Goal: Check status: Check status

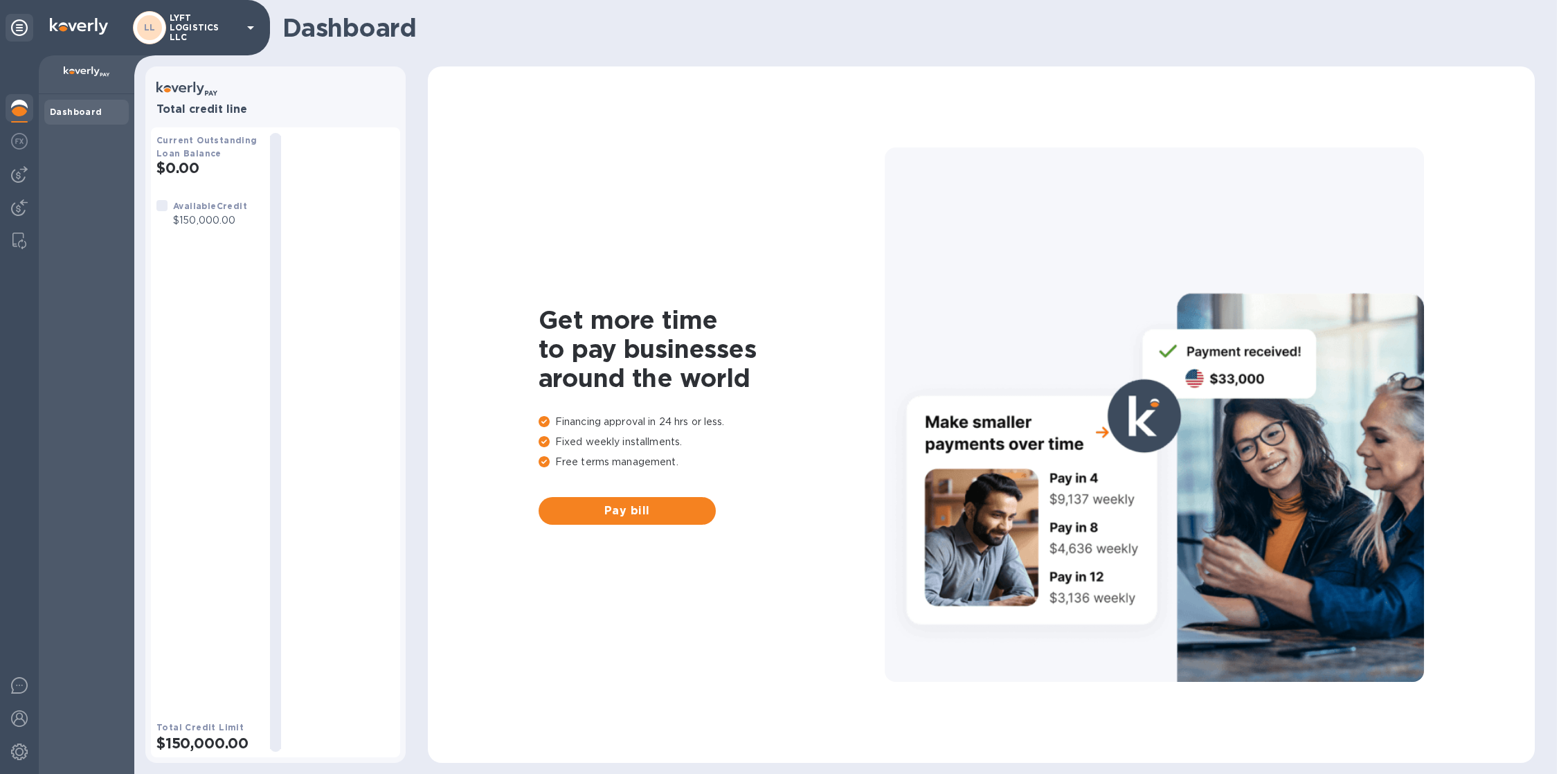
click at [211, 32] on p "LYFT LOGISTICS LLC" at bounding box center [204, 28] width 69 height 29
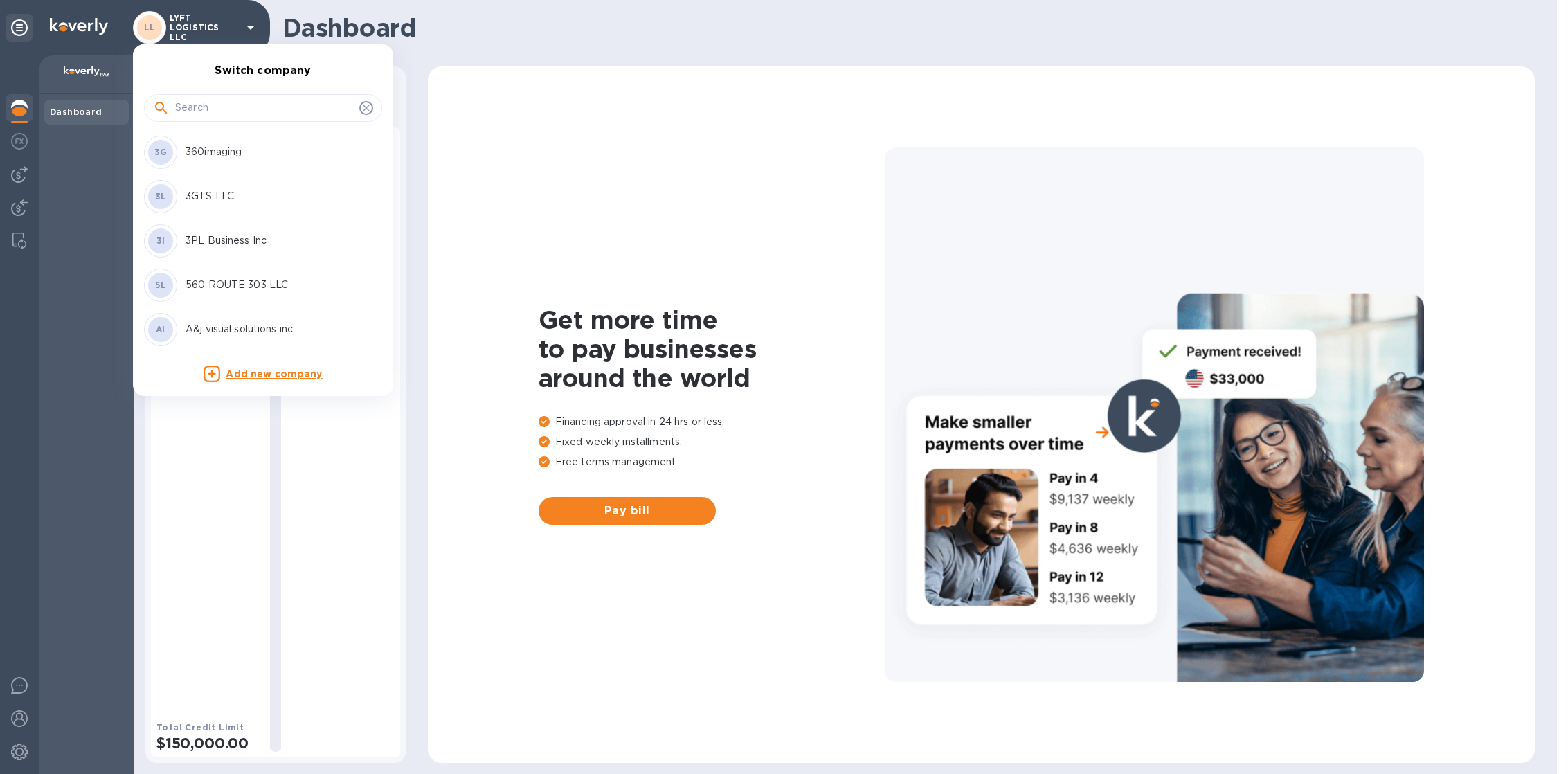
click at [215, 105] on input "text" at bounding box center [264, 108] width 178 height 21
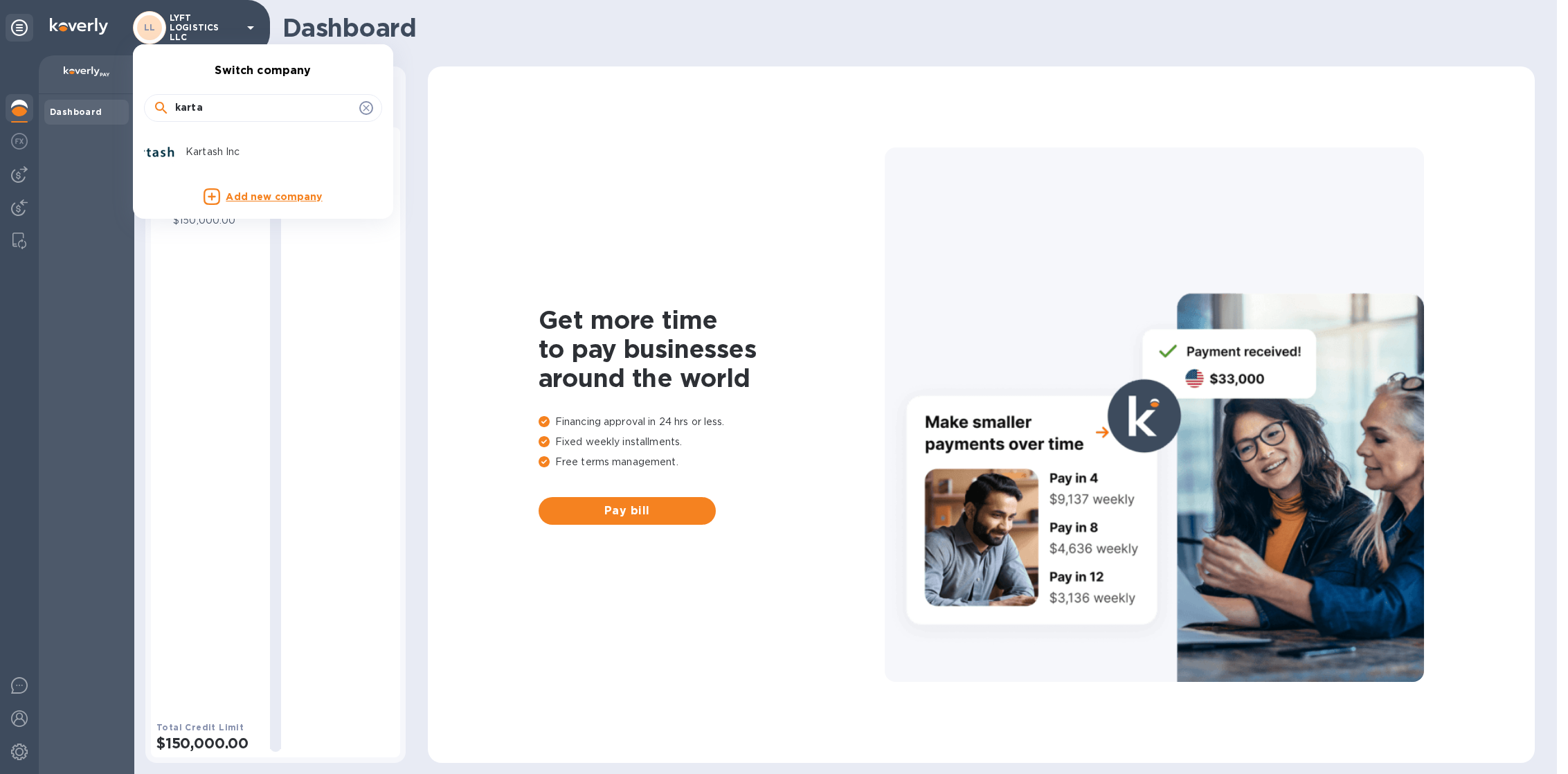
type input "karta"
click at [234, 145] on p "Kartash Inc" at bounding box center [273, 152] width 174 height 14
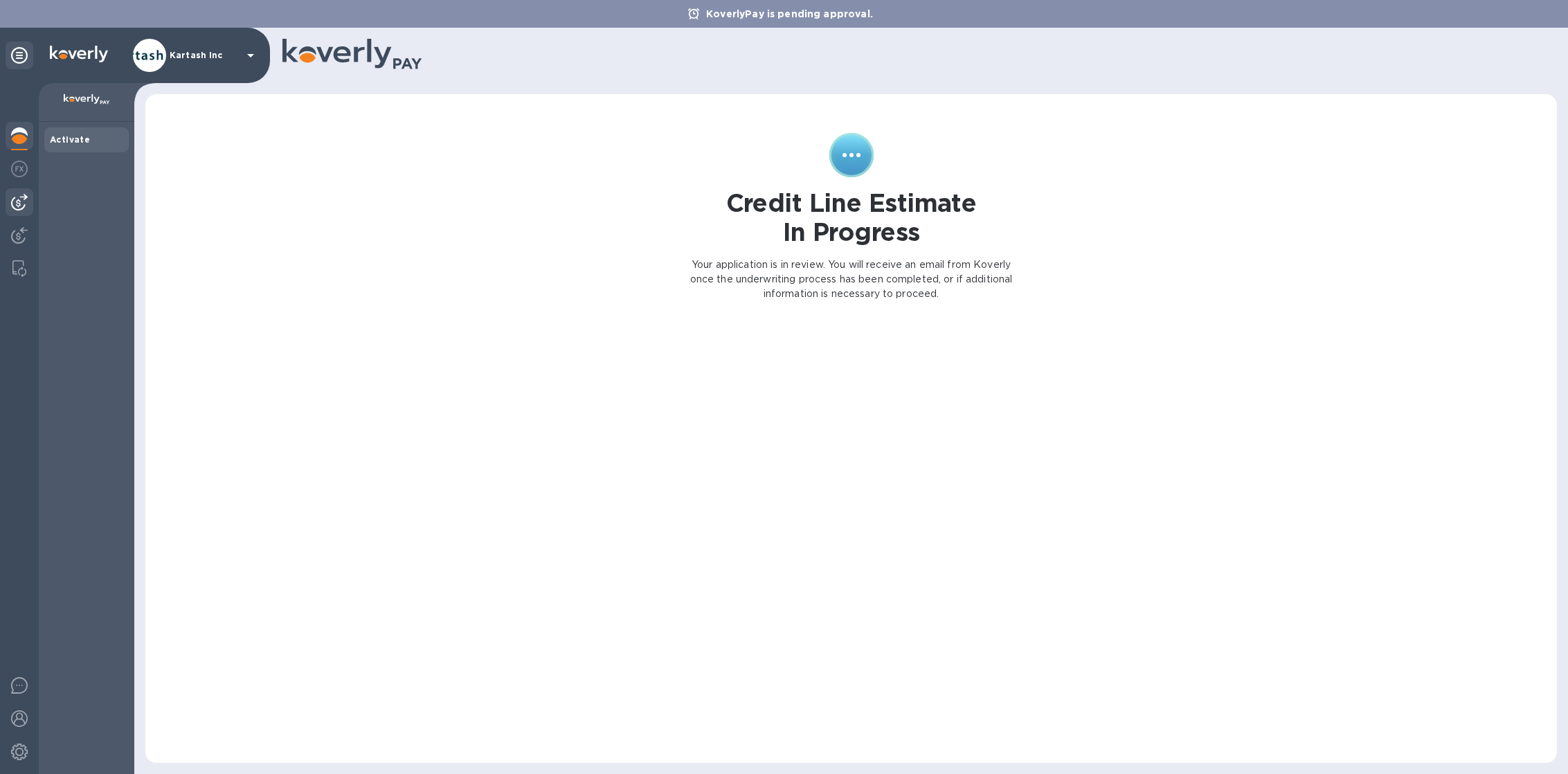
click at [24, 196] on img at bounding box center [19, 202] width 17 height 17
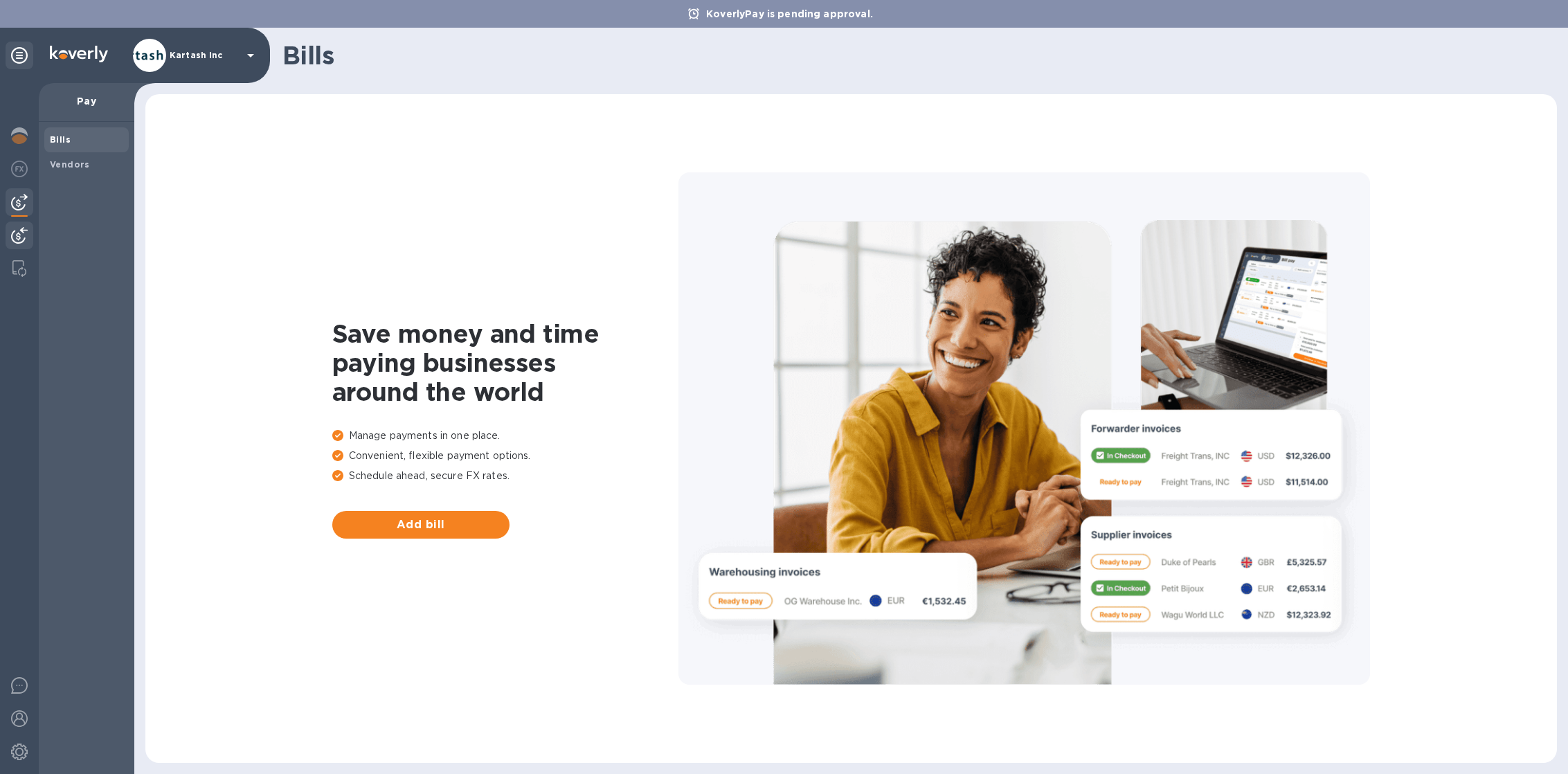
click at [27, 231] on img at bounding box center [19, 235] width 17 height 17
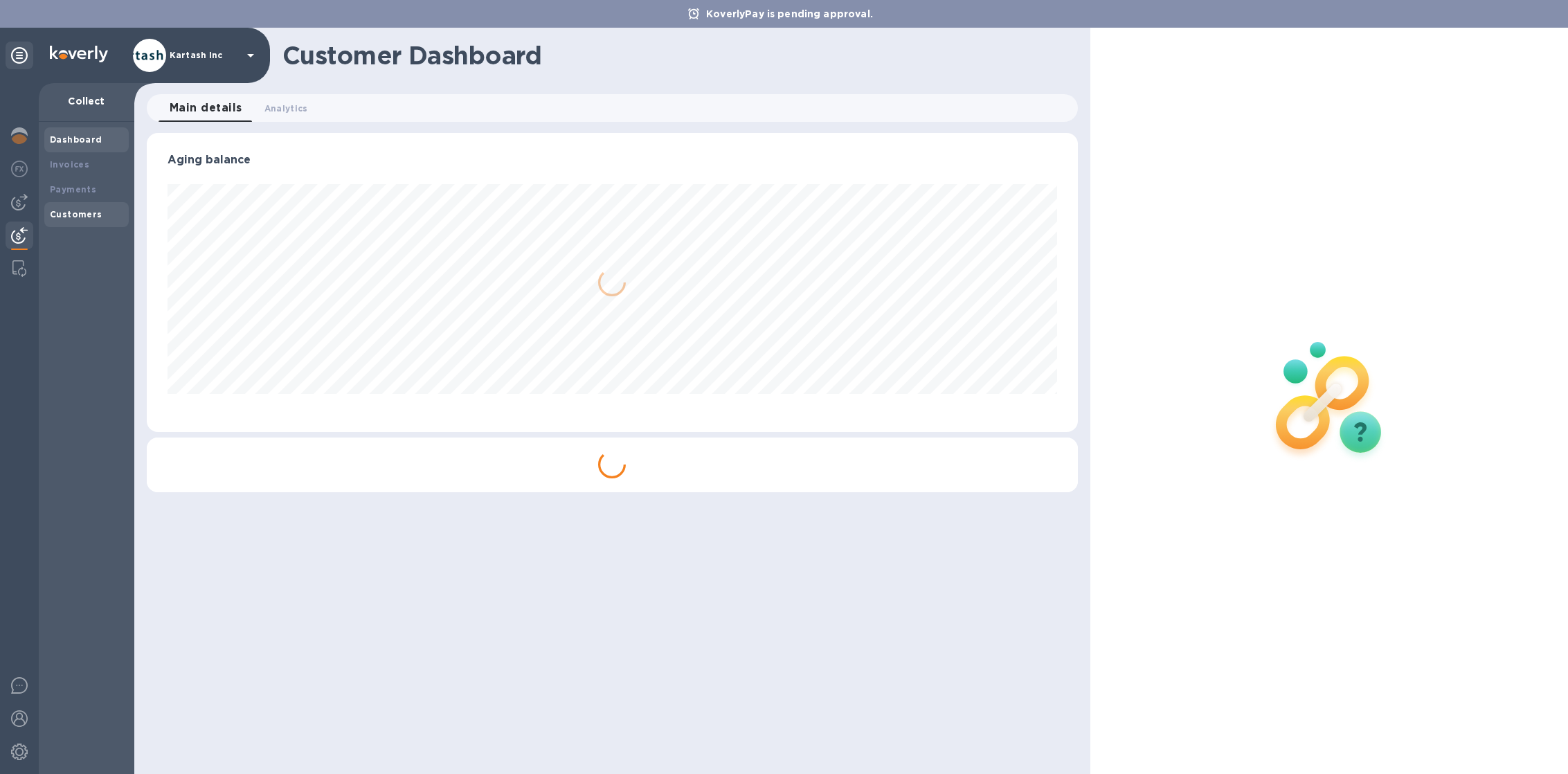
scroll to position [299, 931]
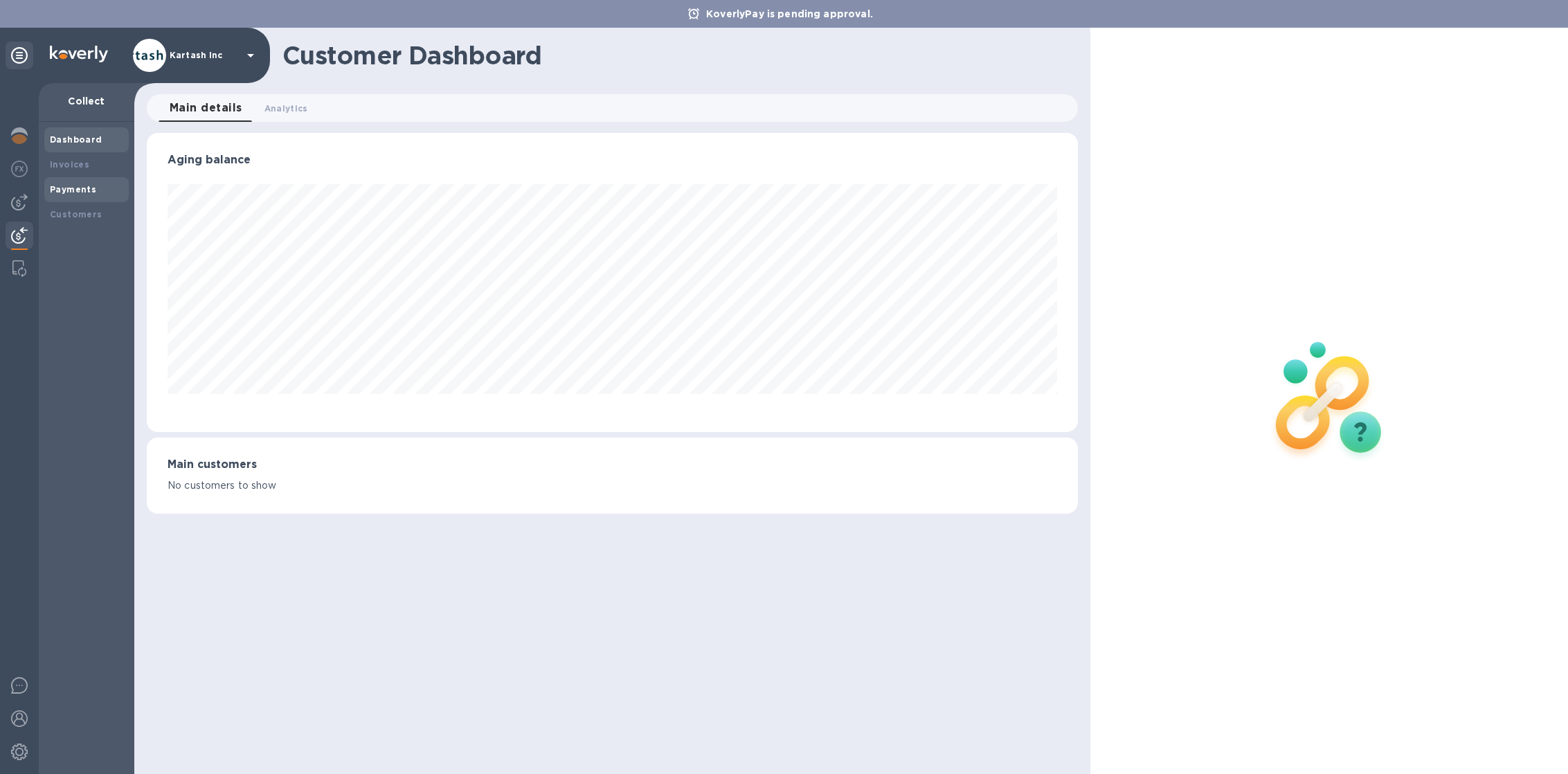
click at [86, 193] on b "Payments" at bounding box center [73, 189] width 47 height 10
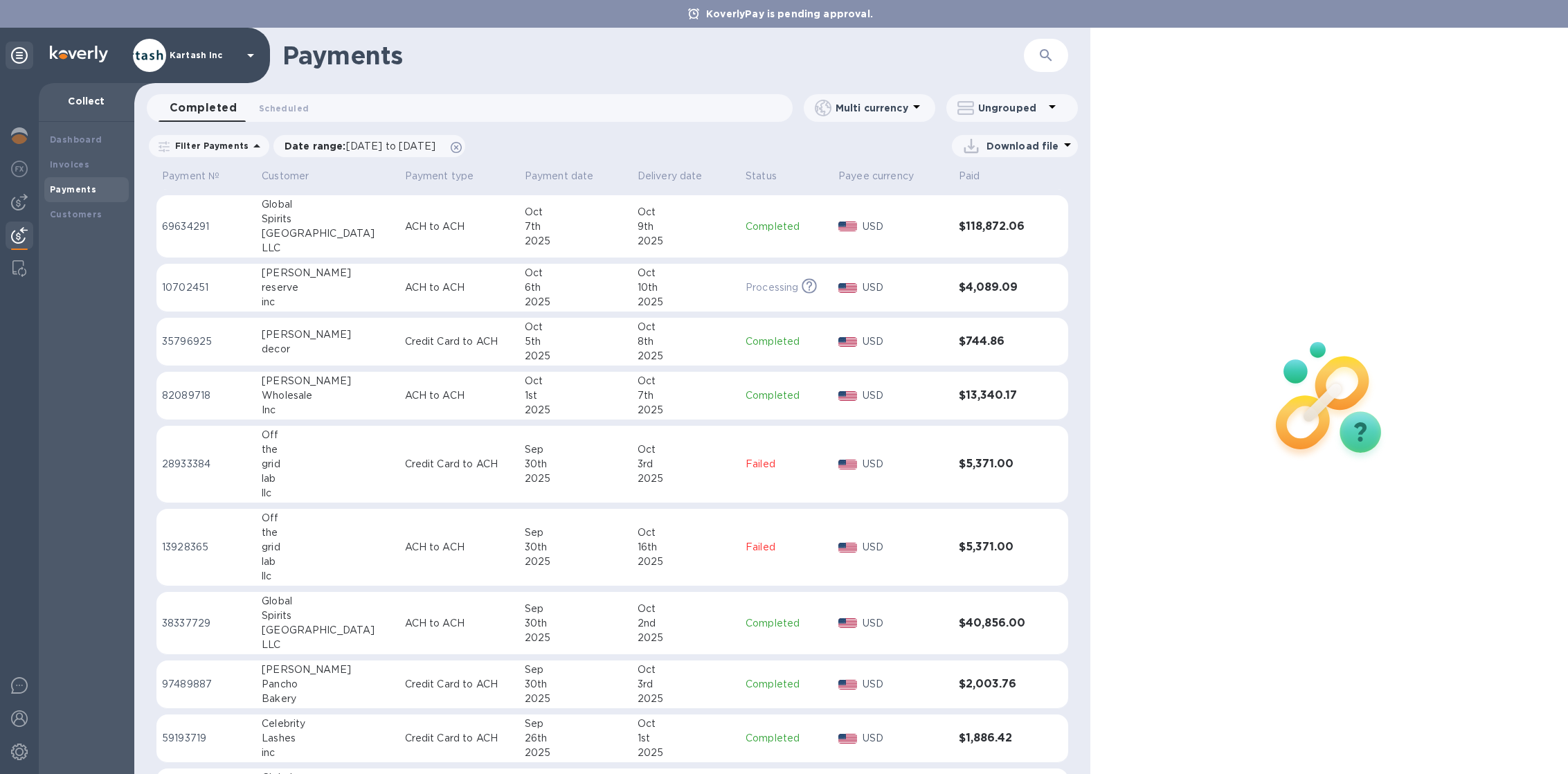
scroll to position [333, 0]
click at [715, 463] on td "Oct 3rd 2025" at bounding box center [686, 463] width 108 height 78
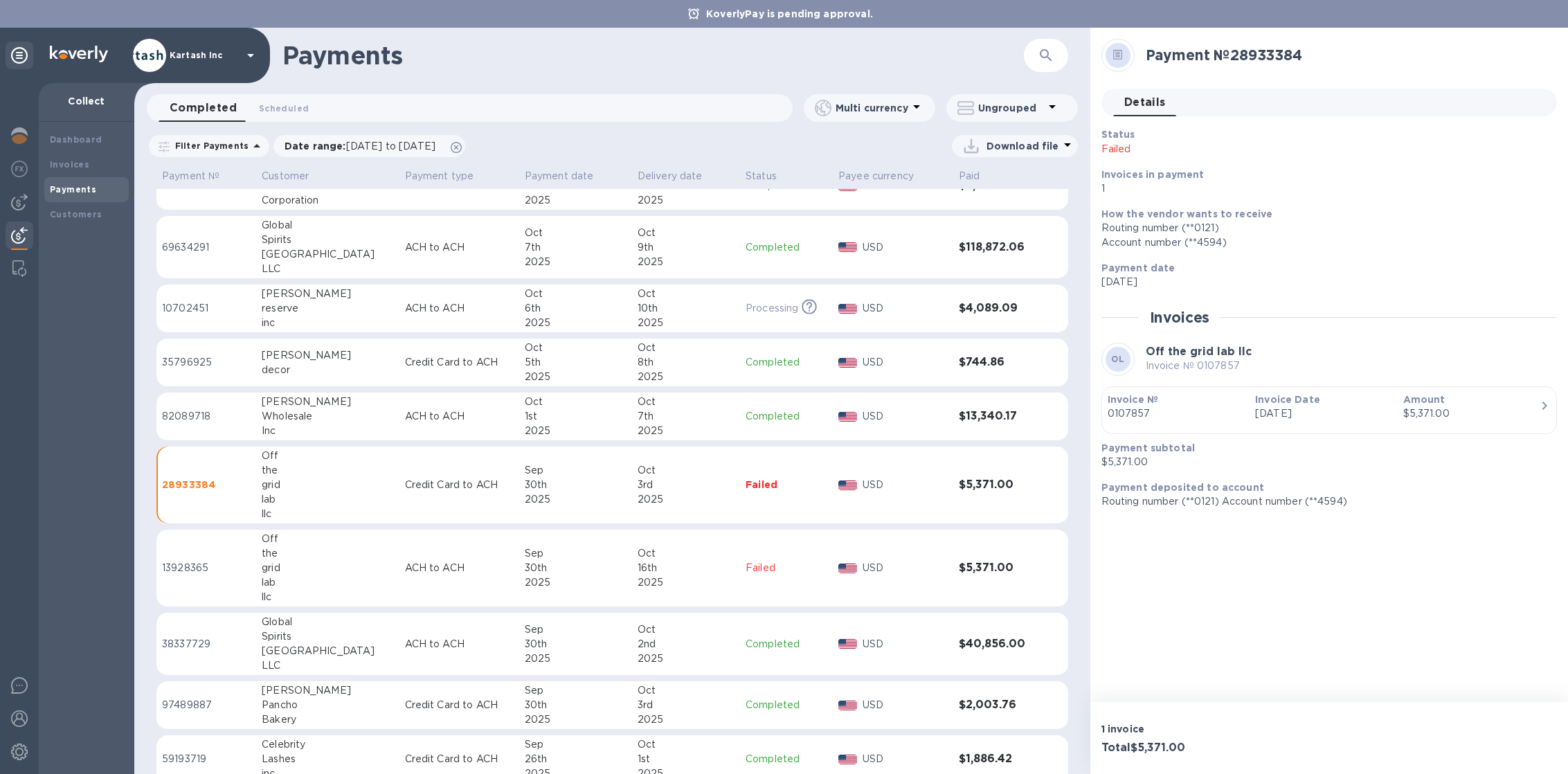
scroll to position [308, 0]
